Goal: Task Accomplishment & Management: Use online tool/utility

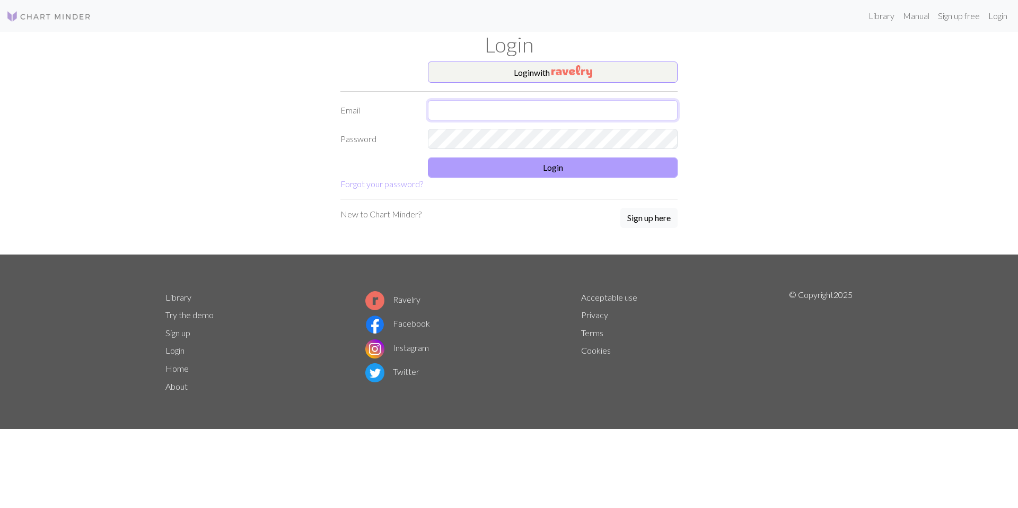
type input "[EMAIL_ADDRESS][DOMAIN_NAME]"
click at [630, 165] on button "Login" at bounding box center [553, 168] width 250 height 20
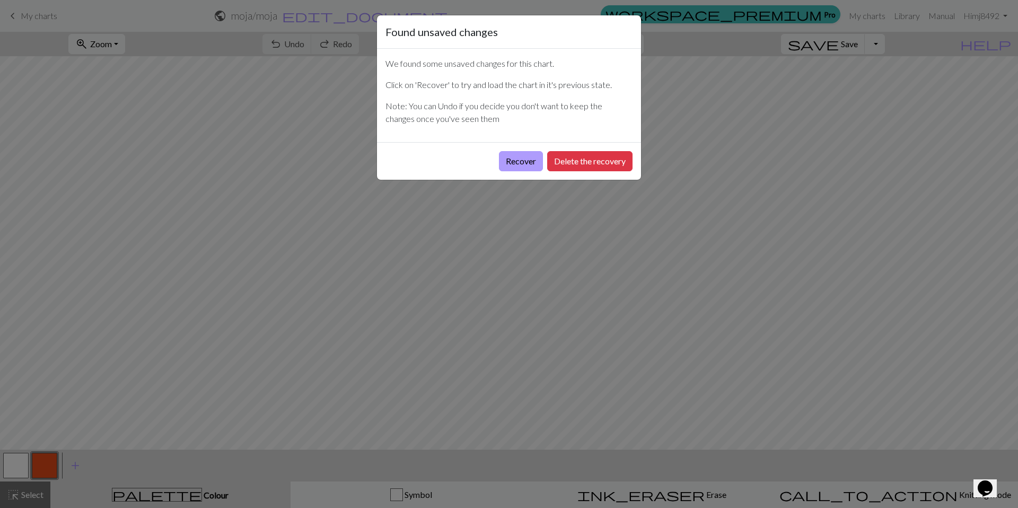
click at [533, 163] on button "Recover" at bounding box center [521, 161] width 44 height 20
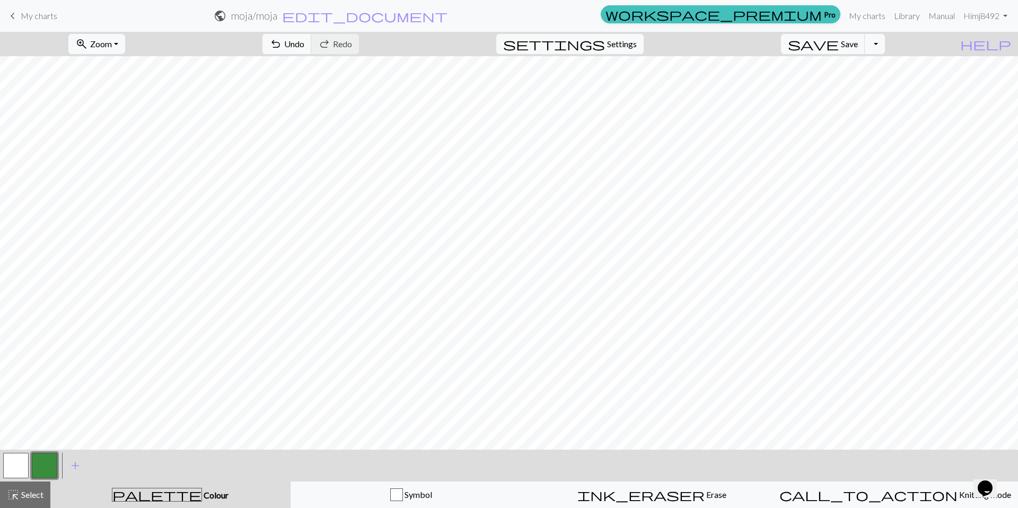
click at [18, 19] on span "keyboard_arrow_left" at bounding box center [12, 15] width 13 height 15
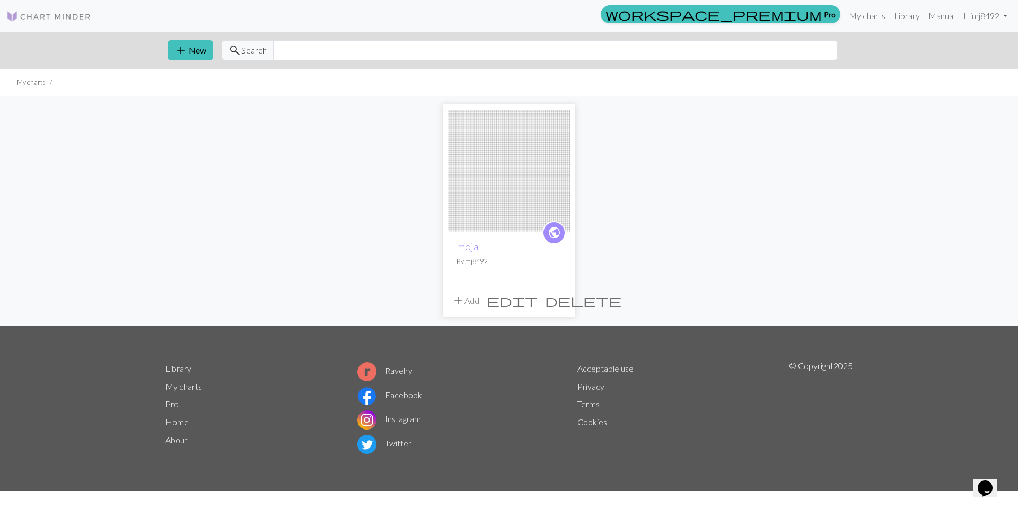
click at [452, 302] on span "add" at bounding box center [458, 300] width 13 height 15
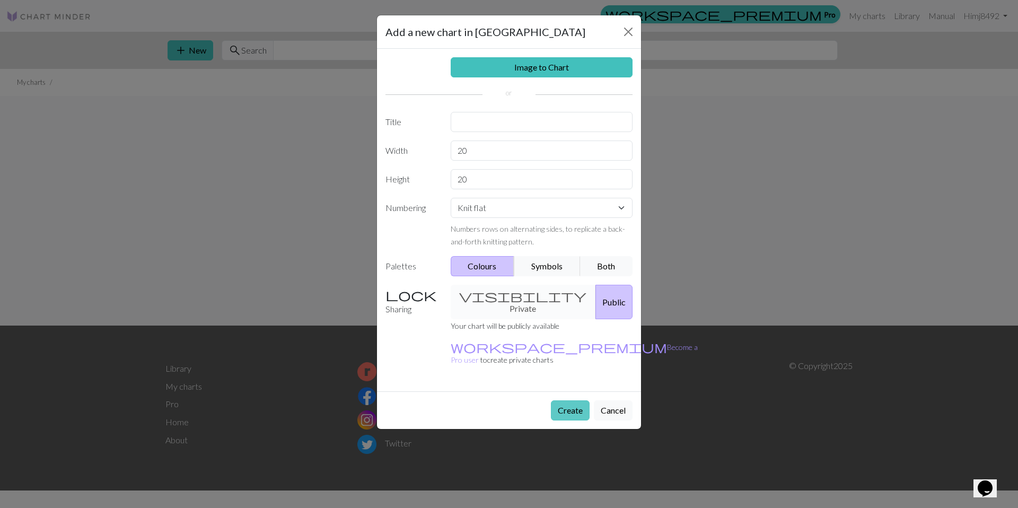
click at [570, 400] on button "Create" at bounding box center [570, 410] width 39 height 20
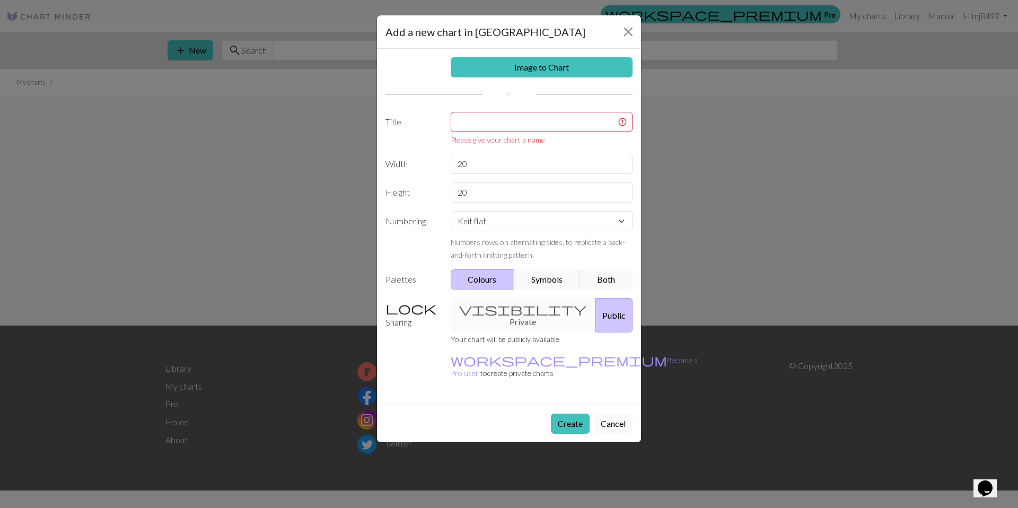
click at [620, 414] on button "Cancel" at bounding box center [613, 424] width 39 height 20
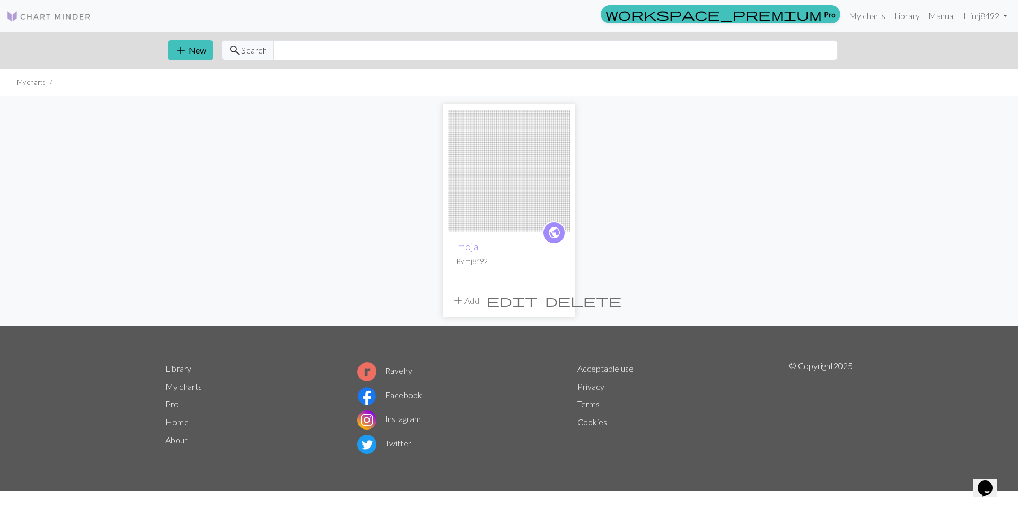
click at [479, 303] on button "add Add" at bounding box center [465, 301] width 35 height 20
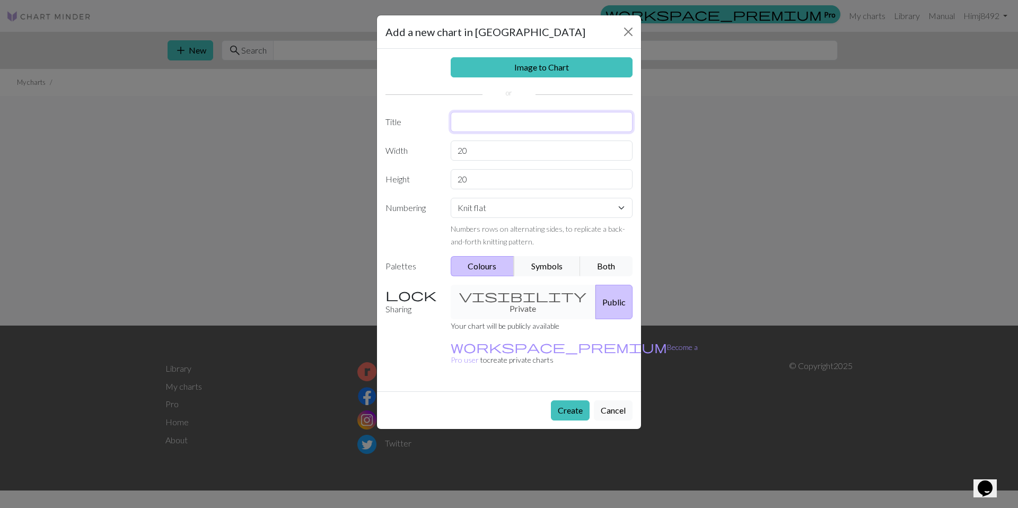
click at [490, 120] on input "text" at bounding box center [542, 122] width 182 height 20
type input "ㅇㅇ"
click at [572, 400] on button "Create" at bounding box center [570, 410] width 39 height 20
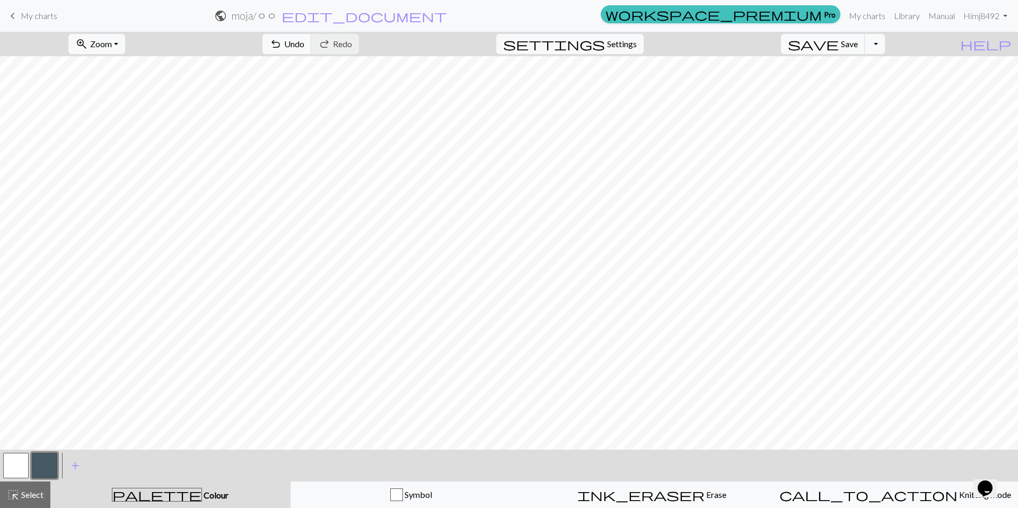
drag, startPoint x: 21, startPoint y: 464, endPoint x: 49, endPoint y: 453, distance: 29.9
click at [20, 463] on button "button" at bounding box center [15, 465] width 25 height 25
click at [38, 458] on button "button" at bounding box center [44, 465] width 25 height 25
